Goal: Navigation & Orientation: Find specific page/section

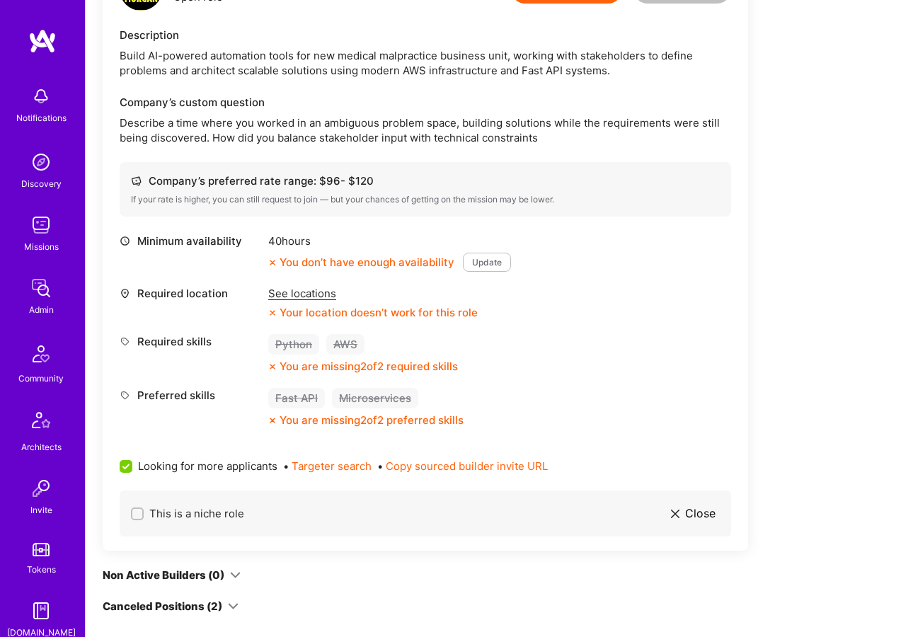
scroll to position [477, 0]
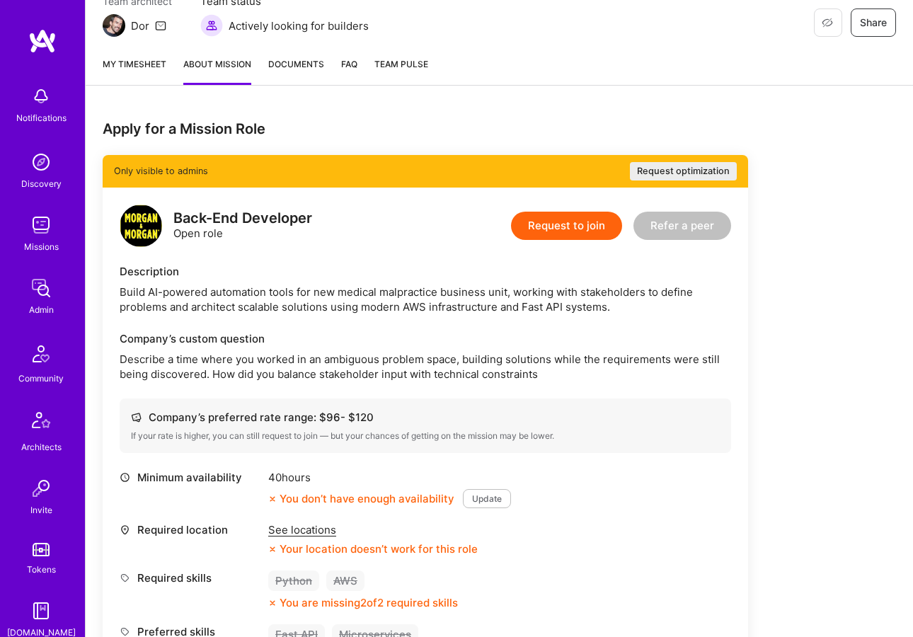
scroll to position [218, 0]
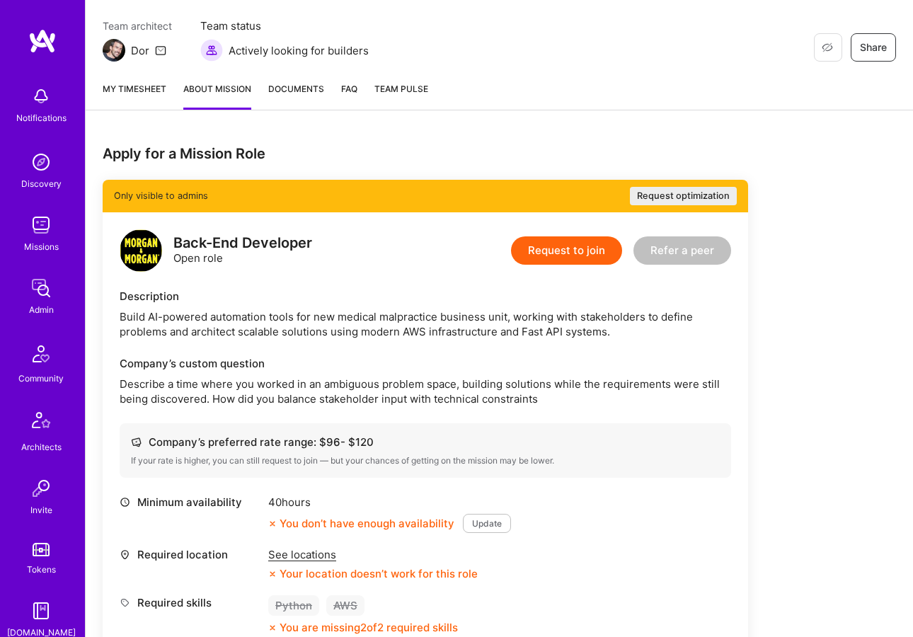
click at [40, 281] on img at bounding box center [41, 288] width 28 height 28
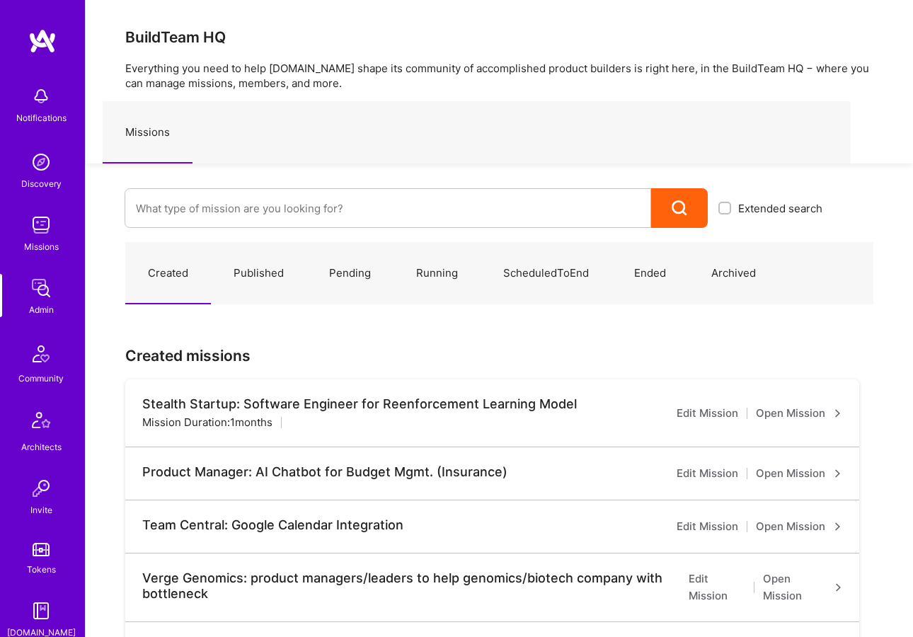
click at [258, 264] on link "Published" at bounding box center [259, 274] width 96 height 62
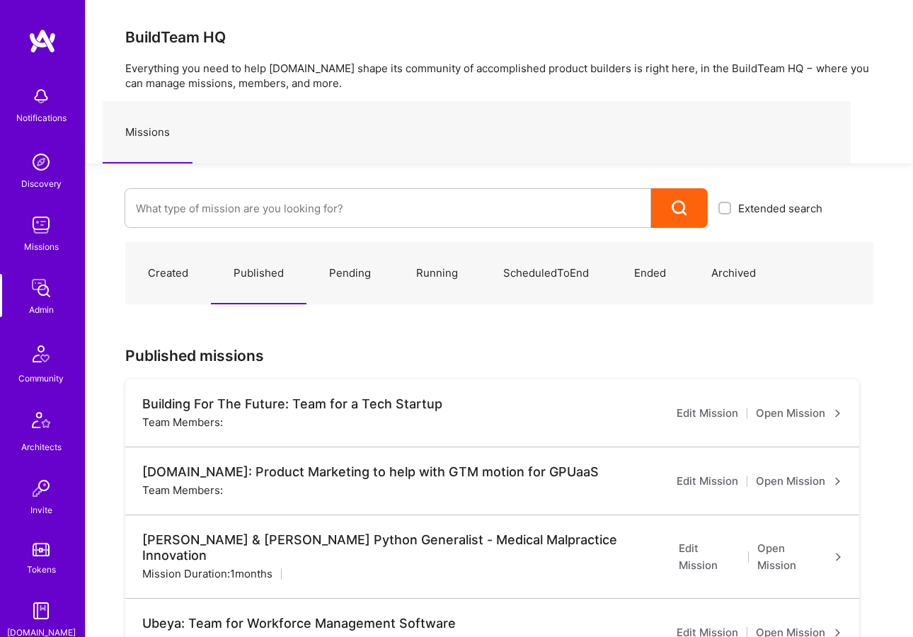
click at [781, 412] on link "Open Mission" at bounding box center [799, 413] width 86 height 17
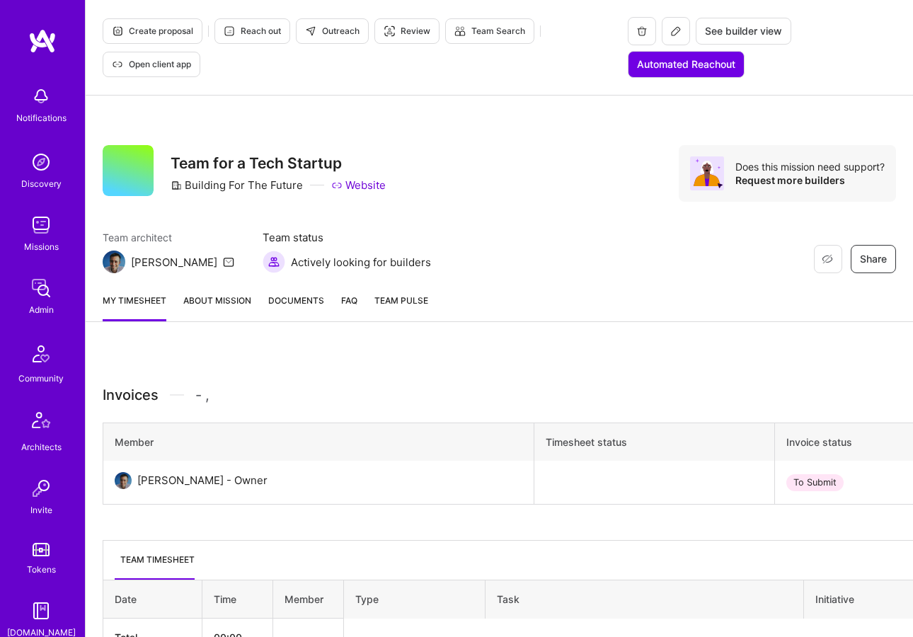
scroll to position [89, 0]
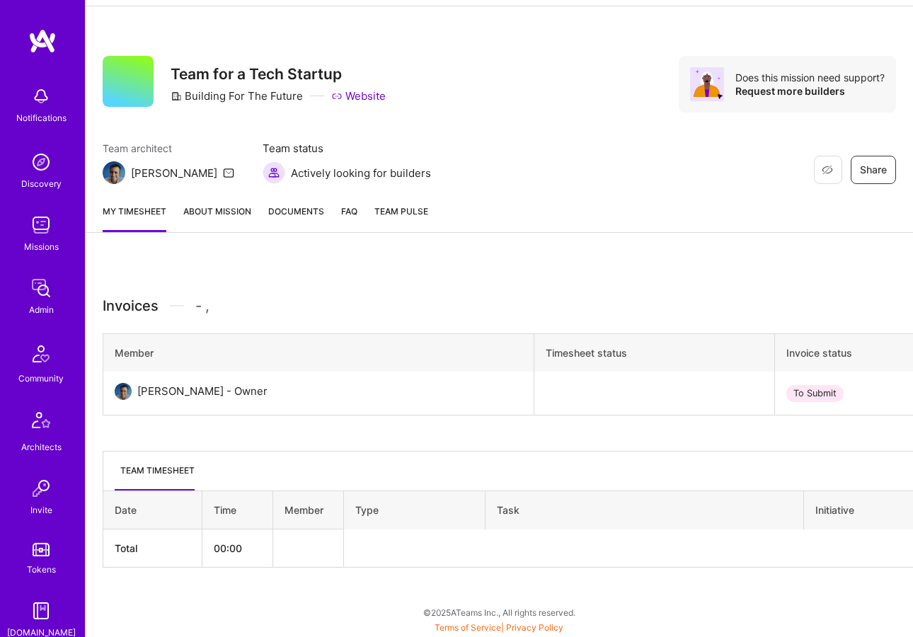
click at [242, 207] on link "About Mission" at bounding box center [217, 218] width 68 height 28
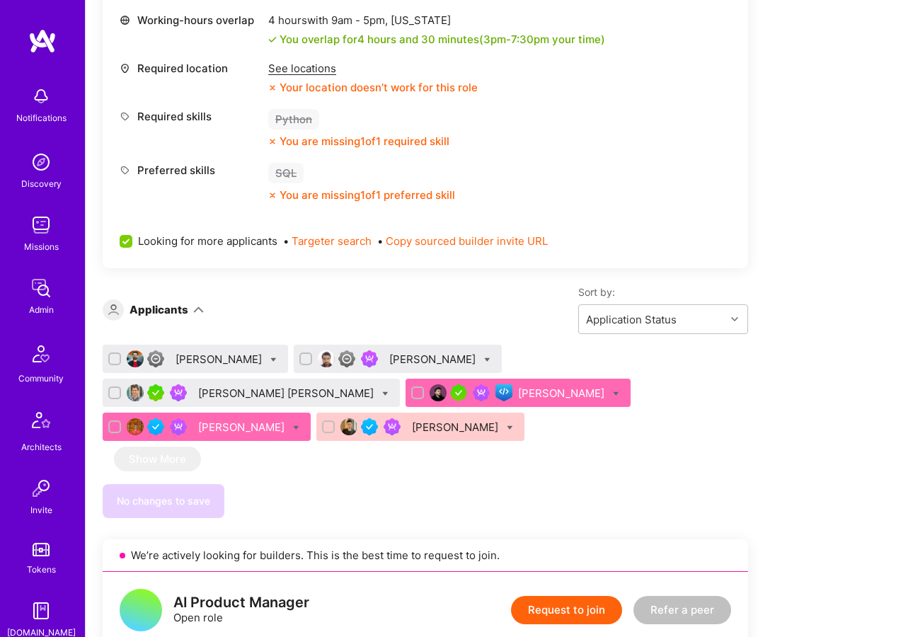
scroll to position [2386, 0]
